Goal: Task Accomplishment & Management: Manage account settings

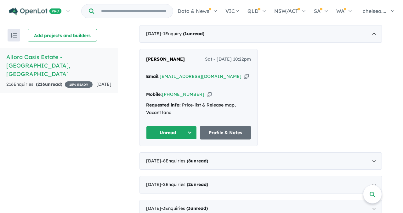
scroll to position [155, 0]
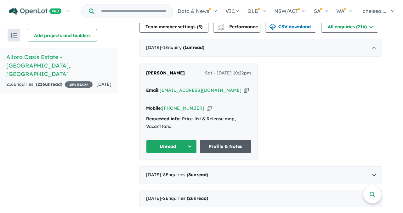
click at [230, 140] on link "Profile & Notes" at bounding box center [225, 147] width 51 height 14
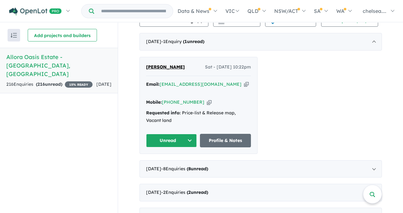
scroll to position [159, 0]
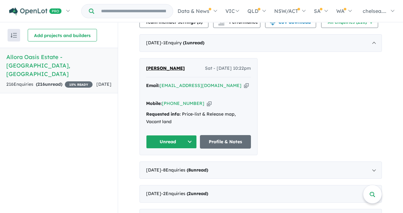
click at [244, 87] on icon "button" at bounding box center [246, 85] width 5 height 7
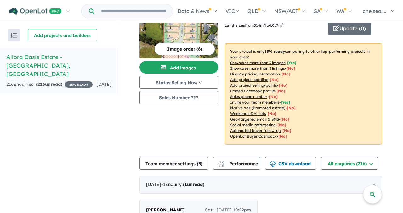
scroll to position [0, 0]
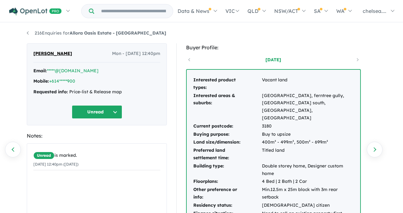
click at [113, 114] on button "Unread" at bounding box center [97, 112] width 50 height 14
drag, startPoint x: 66, startPoint y: 53, endPoint x: 31, endPoint y: 53, distance: 34.9
click at [31, 53] on div "Kelly Soydara Mon - 14/10/2024, 12:40pm Email: *****@gmail.com Mobile: +614****…" at bounding box center [97, 84] width 140 height 82
copy span "Kelly Soydara"
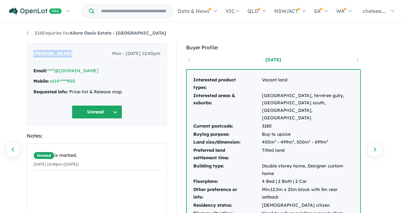
click at [118, 112] on button "Unread" at bounding box center [97, 112] width 50 height 14
click at [117, 112] on button "Unread" at bounding box center [97, 112] width 50 height 14
click at [88, 71] on div "Email: *****@gmail.com" at bounding box center [96, 71] width 127 height 8
click at [65, 81] on link "+614*****900" at bounding box center [62, 81] width 26 height 6
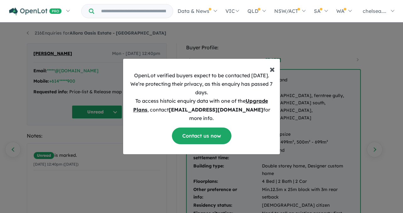
click at [271, 75] on span "×" at bounding box center [271, 69] width 5 height 13
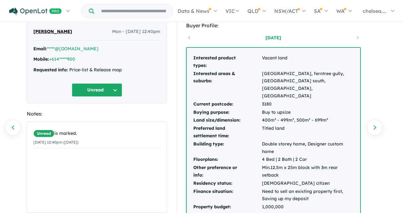
scroll to position [24, 0]
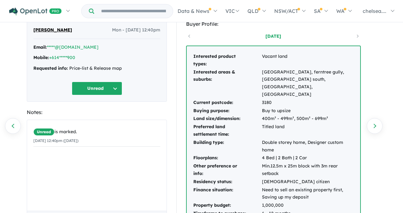
click at [112, 88] on button "Unread" at bounding box center [97, 89] width 50 height 14
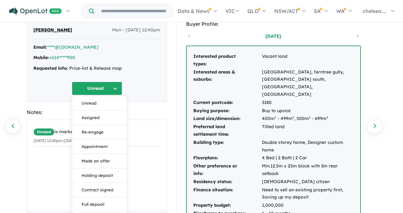
click at [112, 88] on button "Unread" at bounding box center [97, 89] width 50 height 14
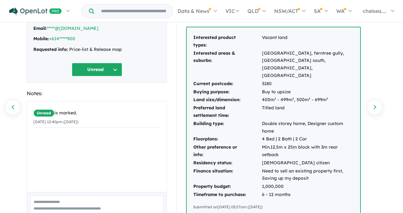
scroll to position [0, 0]
